Goal: Task Accomplishment & Management: Manage account settings

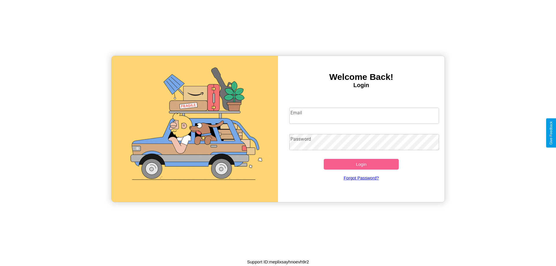
click at [364, 116] on input "Email" at bounding box center [364, 116] width 150 height 16
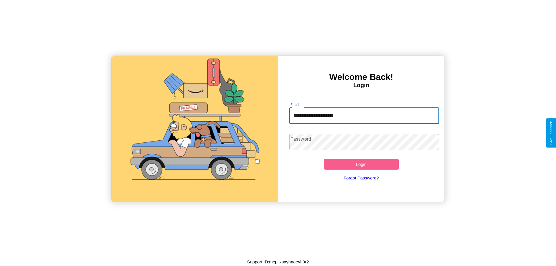
type input "**********"
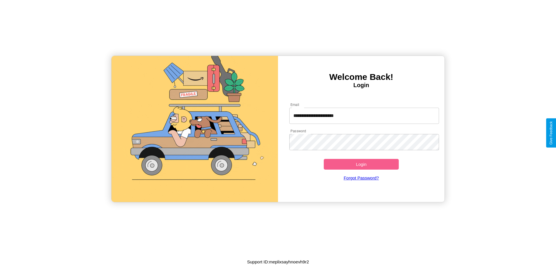
click at [361, 164] on button "Login" at bounding box center [361, 164] width 75 height 11
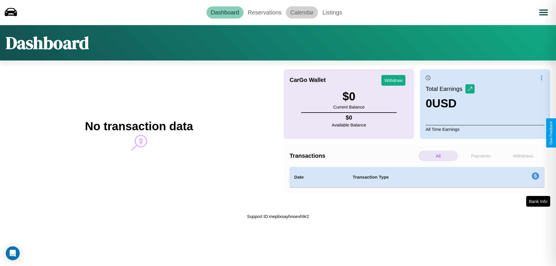
click at [302, 12] on link "Calendar" at bounding box center [302, 12] width 32 height 12
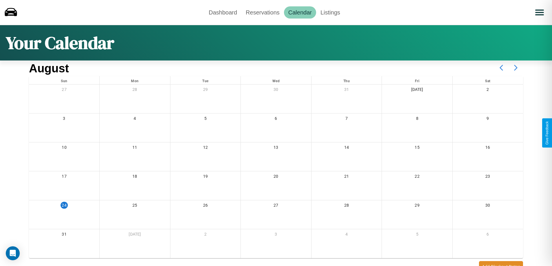
click at [515, 68] on icon at bounding box center [515, 68] width 14 height 14
click at [223, 12] on link "Dashboard" at bounding box center [222, 12] width 37 height 12
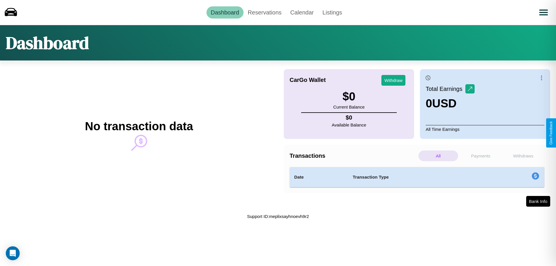
click at [481, 156] on p "Payments" at bounding box center [481, 156] width 40 height 11
click at [438, 156] on p "All" at bounding box center [438, 156] width 40 height 11
click at [523, 156] on p "Withdraws" at bounding box center [523, 156] width 40 height 11
click at [264, 12] on link "Reservations" at bounding box center [264, 12] width 43 height 12
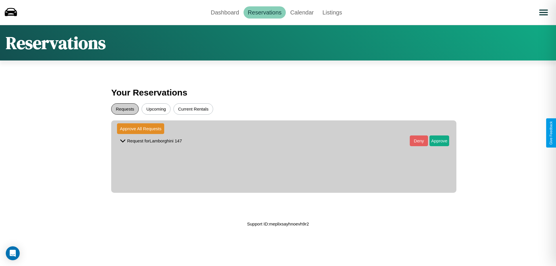
click at [125, 109] on button "Requests" at bounding box center [125, 108] width 28 height 11
click at [435, 141] on button "Approve" at bounding box center [439, 140] width 20 height 11
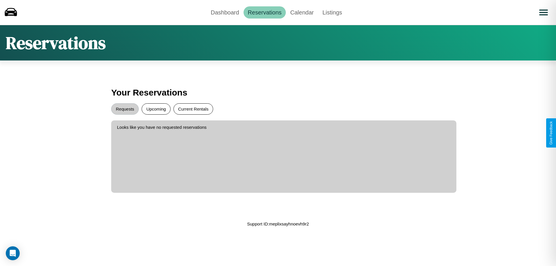
click at [193, 109] on button "Current Rentals" at bounding box center [193, 108] width 40 height 11
